Goal: Task Accomplishment & Management: Manage account settings

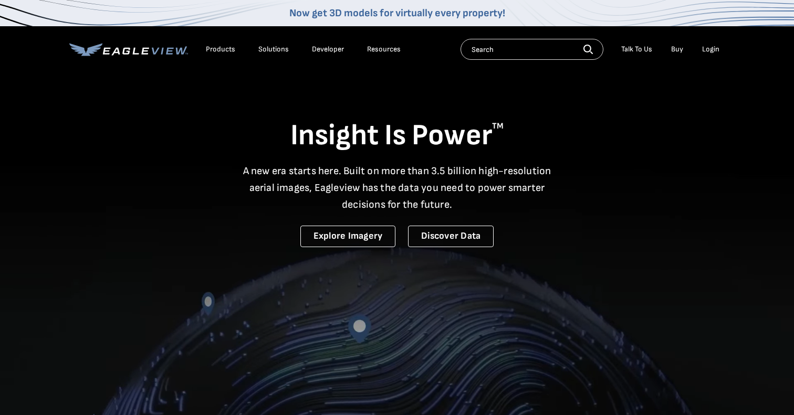
click at [711, 50] on div "Login" at bounding box center [710, 49] width 17 height 9
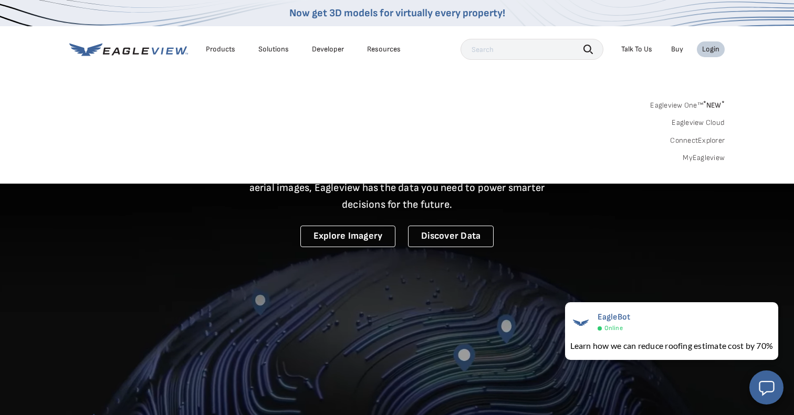
click at [701, 154] on link "MyEagleview" at bounding box center [704, 157] width 42 height 9
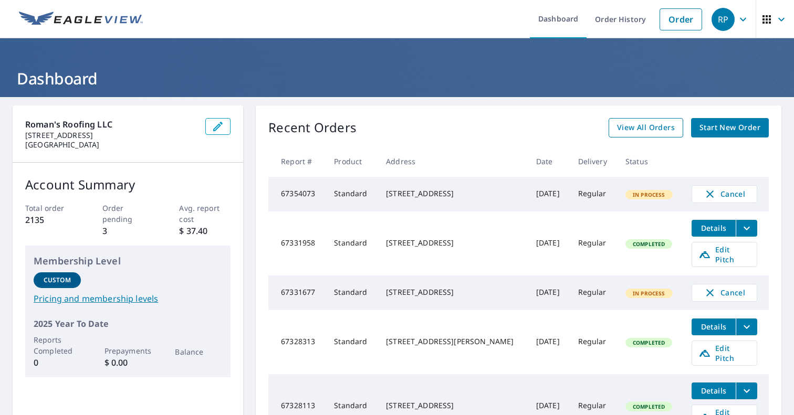
click at [636, 126] on span "View All Orders" at bounding box center [646, 127] width 58 height 13
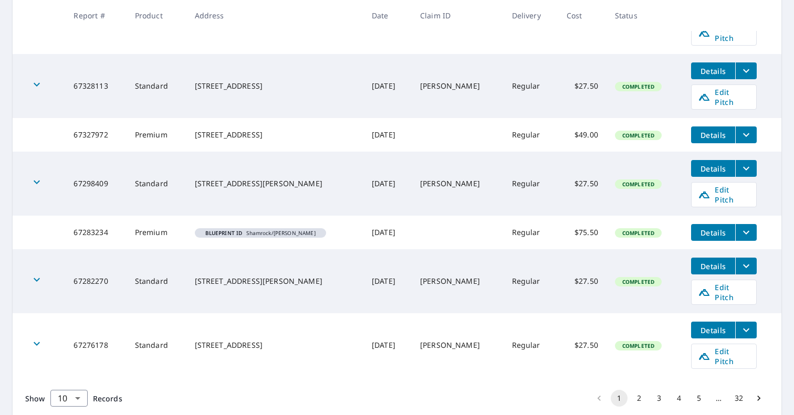
scroll to position [386, 0]
click at [82, 365] on body "RP RP Dashboard Order History Order RP Dashboard / Order History Order History …" at bounding box center [397, 207] width 794 height 415
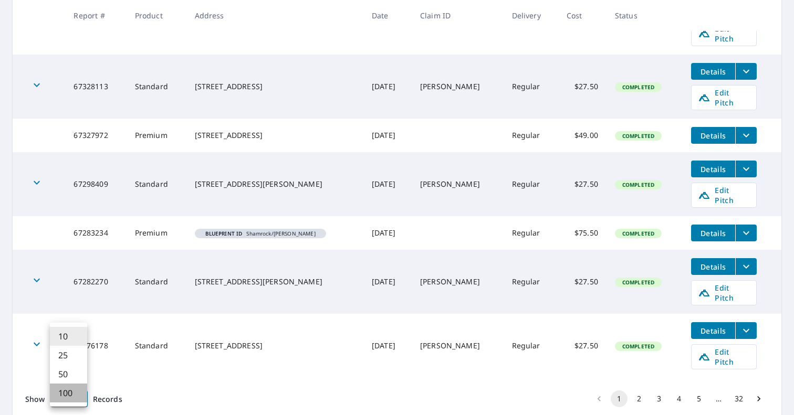
click at [72, 394] on li "100" at bounding box center [68, 393] width 37 height 19
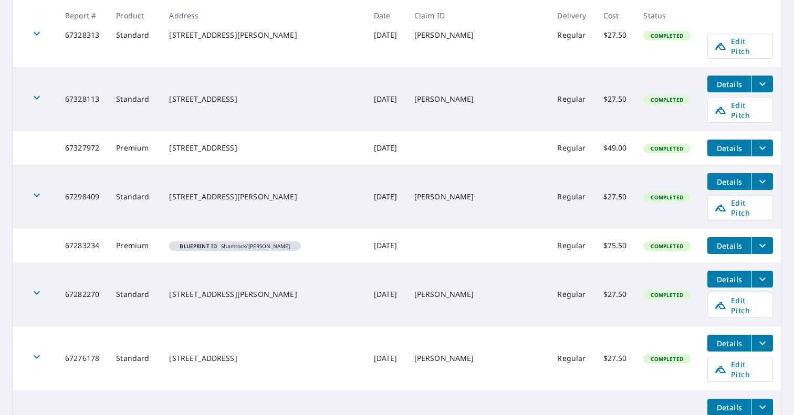
scroll to position [375, 0]
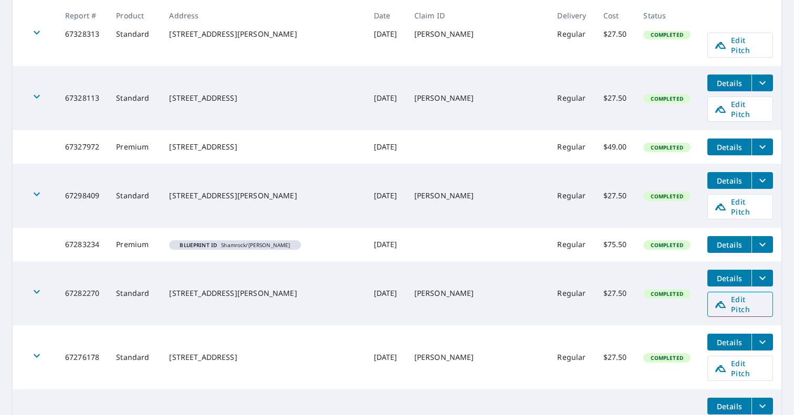
click at [735, 295] on span "Edit Pitch" at bounding box center [740, 305] width 52 height 20
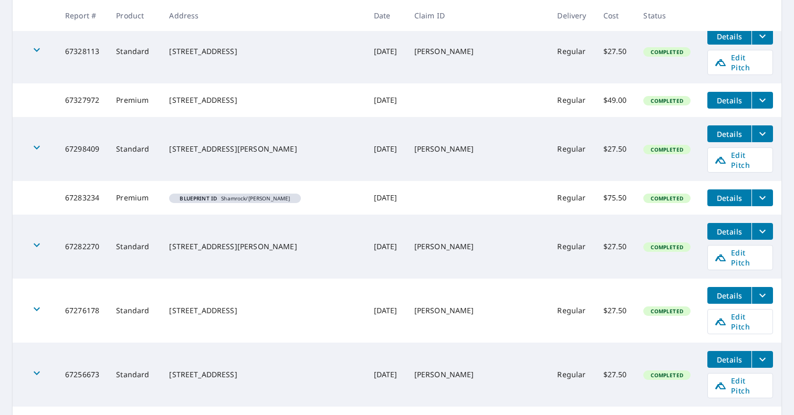
scroll to position [422, 0]
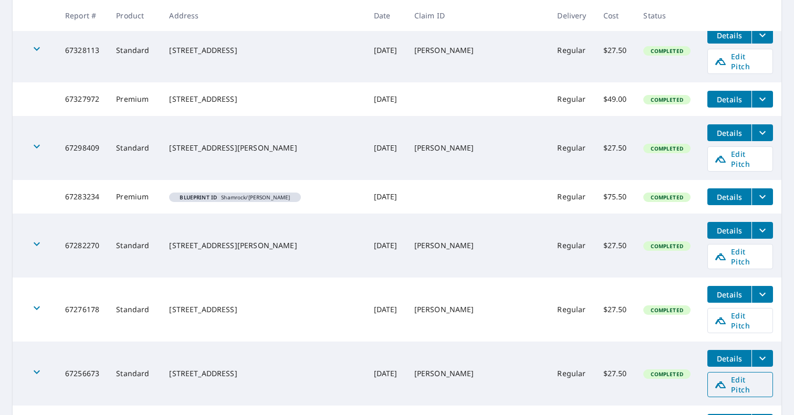
click at [762, 375] on span "Edit Pitch" at bounding box center [740, 385] width 52 height 20
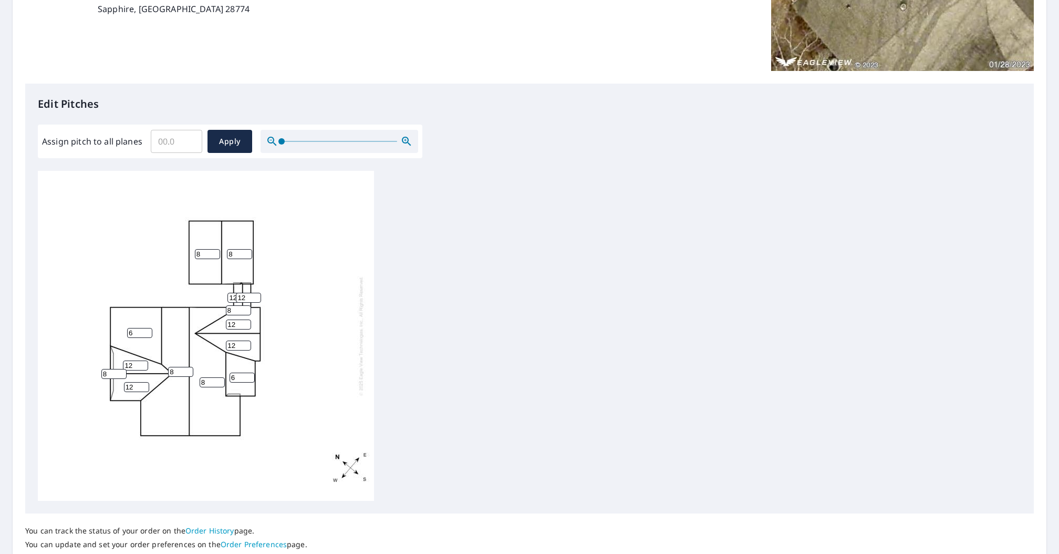
scroll to position [203, 0]
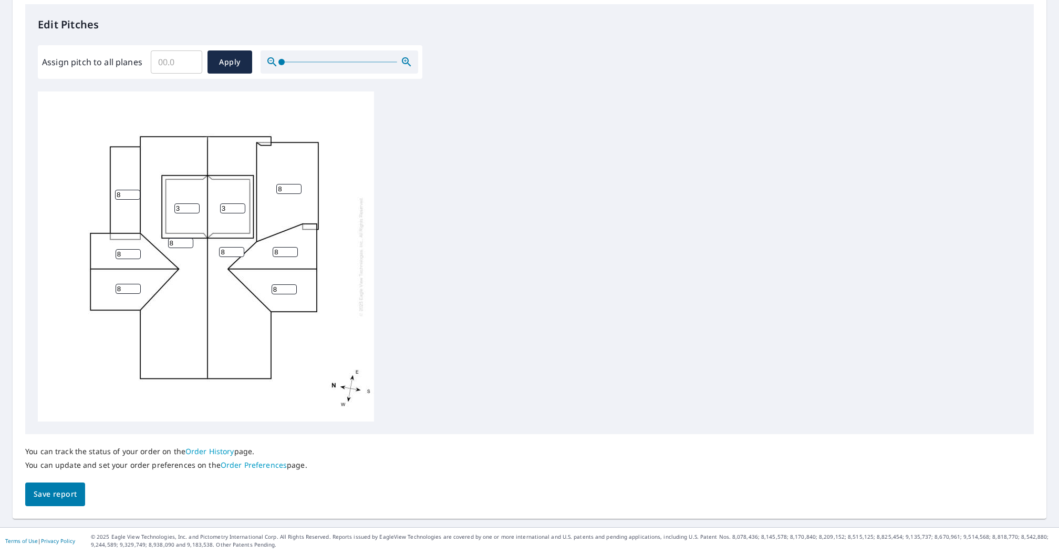
scroll to position [283, 0]
click at [66, 482] on button "Save report" at bounding box center [55, 494] width 60 height 24
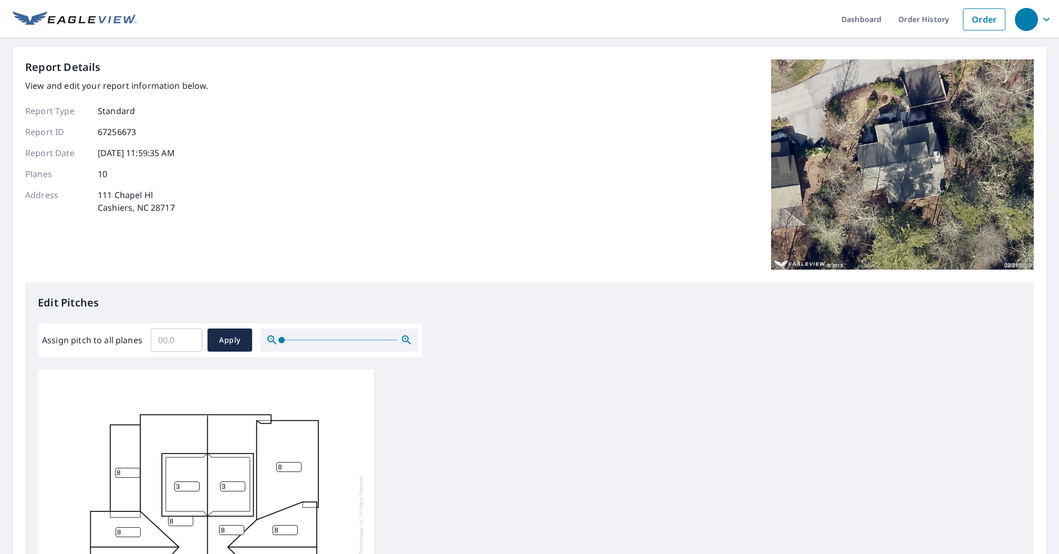
scroll to position [0, 0]
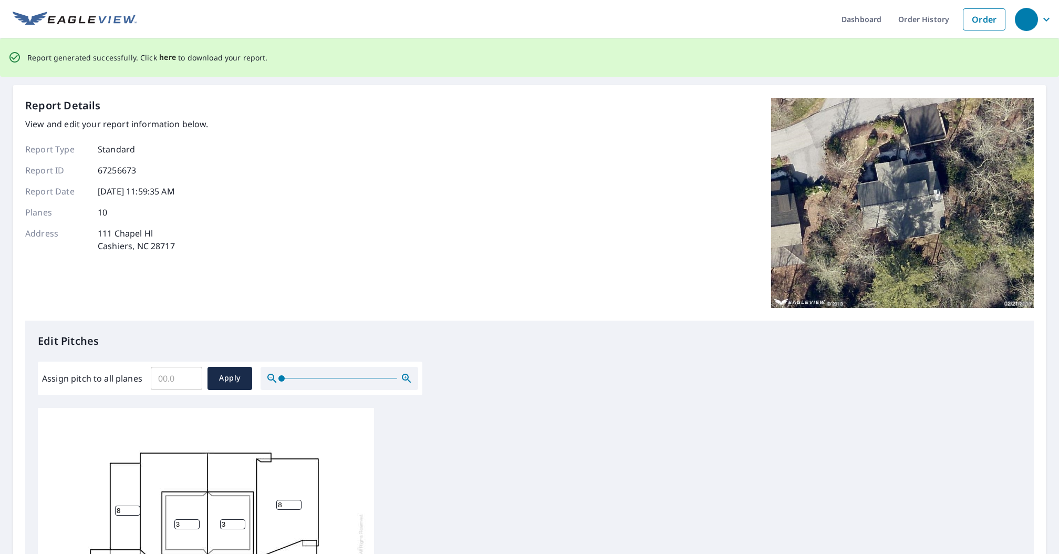
click at [171, 58] on span "here" at bounding box center [167, 57] width 17 height 13
